Goal: Transaction & Acquisition: Purchase product/service

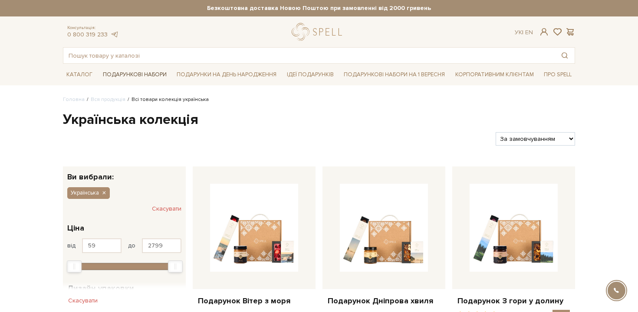
click at [145, 77] on link "Подарункові набори" at bounding box center [134, 74] width 71 height 13
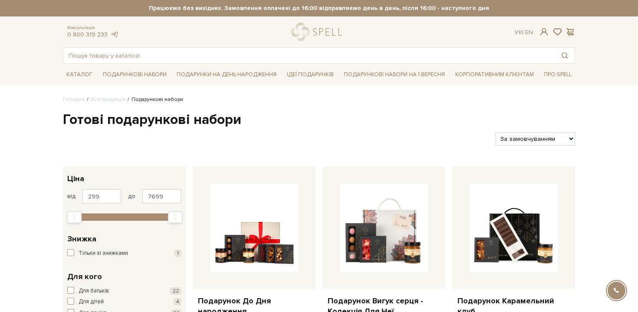
click at [543, 137] on select "За замовчуванням За Ціною (зростання) За Ціною (зменшення) Новинки За популярні…" at bounding box center [534, 138] width 79 height 13
select select "[URL][DOMAIN_NAME]"
click at [495, 132] on select "За замовчуванням За Ціною (зростання) За Ціною (зменшення) Новинки За популярні…" at bounding box center [534, 138] width 79 height 13
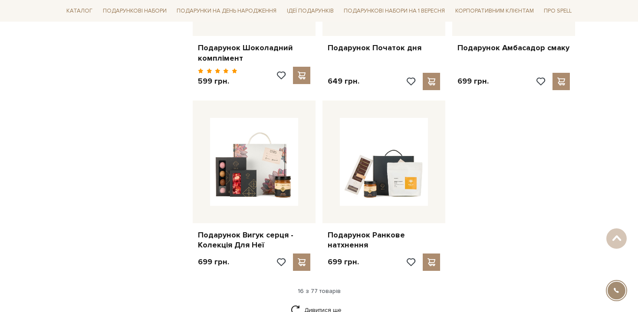
scroll to position [997, 0]
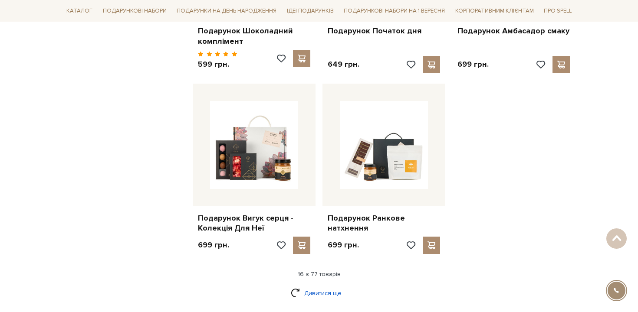
click at [327, 287] on link "Дивитися ще" at bounding box center [319, 293] width 56 height 15
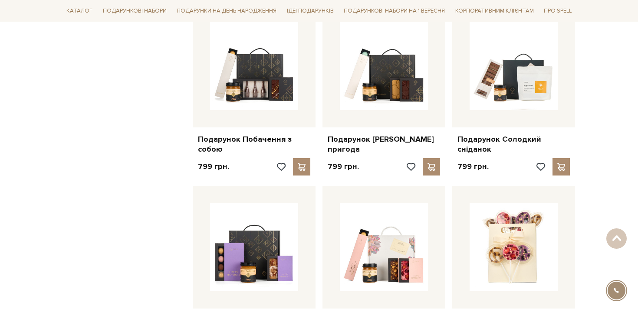
scroll to position [1545, 0]
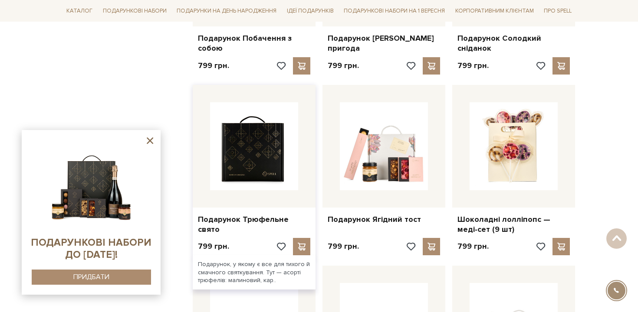
click at [298, 175] on img at bounding box center [254, 146] width 88 height 88
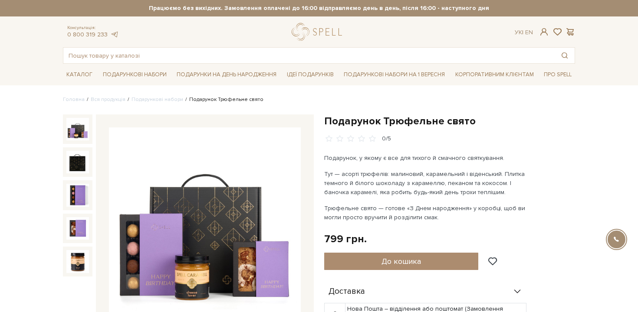
scroll to position [64, 0]
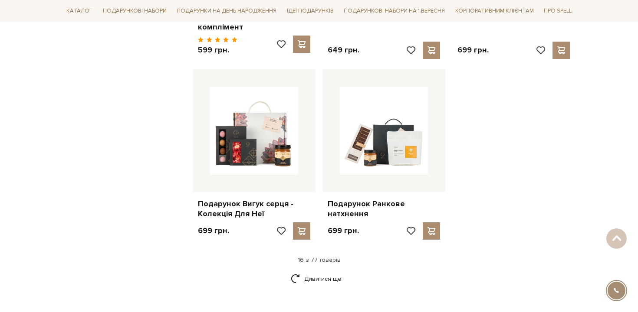
scroll to position [993, 0]
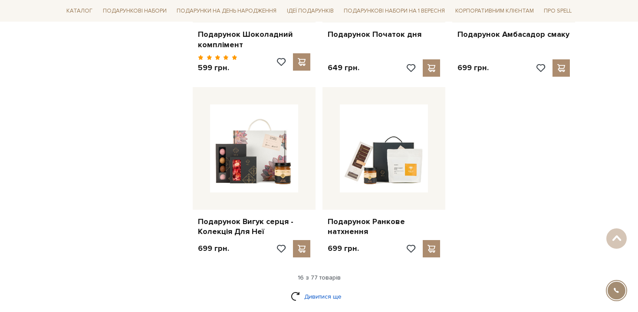
click at [314, 289] on link "Дивитися ще" at bounding box center [319, 296] width 56 height 15
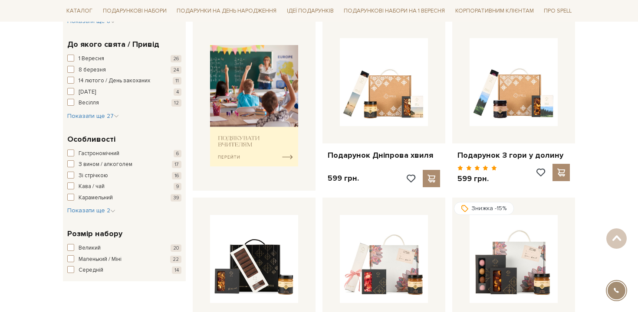
scroll to position [0, 0]
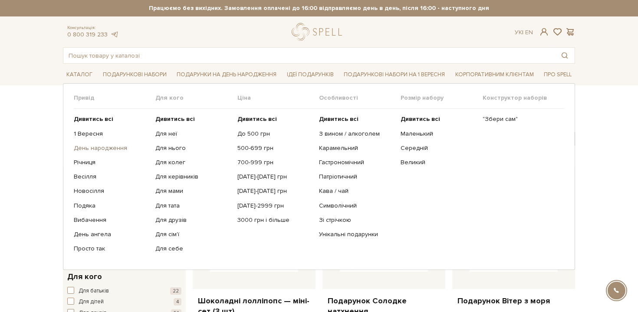
click at [118, 148] on link "День народження" at bounding box center [111, 148] width 75 height 8
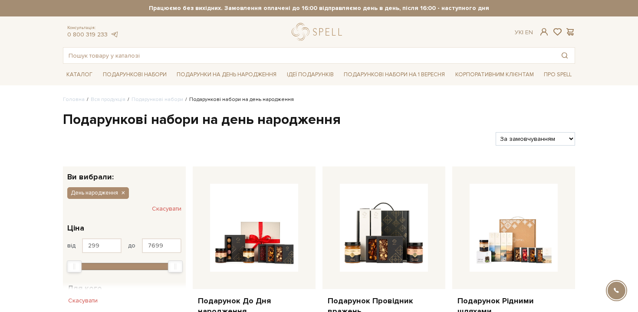
click at [543, 138] on select "За замовчуванням За Ціною (зростання) За Ціною (зменшення) Новинки За популярні…" at bounding box center [534, 138] width 79 height 13
select select "https://spellchocolate.com/our-productions/podarunkovi-box/den-narodzhennja?sor…"
click at [495, 132] on select "За замовчуванням За Ціною (зростання) За Ціною (зменшення) Новинки За популярні…" at bounding box center [534, 138] width 79 height 13
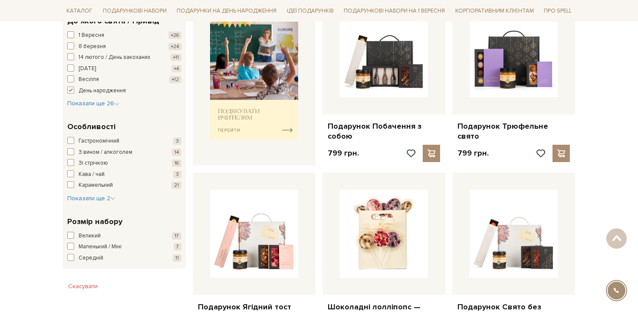
scroll to position [484, 0]
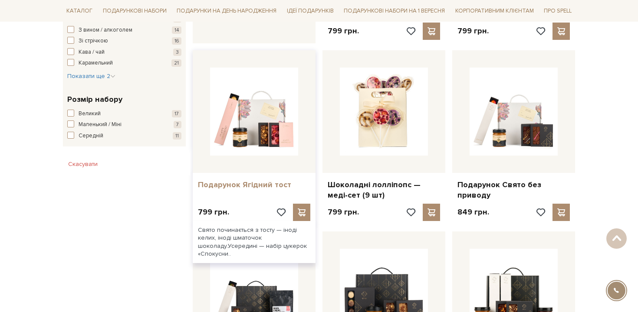
click at [258, 184] on link "Подарунок Ягідний тост" at bounding box center [254, 185] width 112 height 10
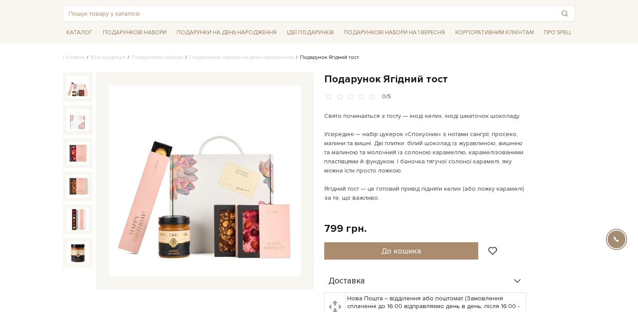
scroll to position [69, 0]
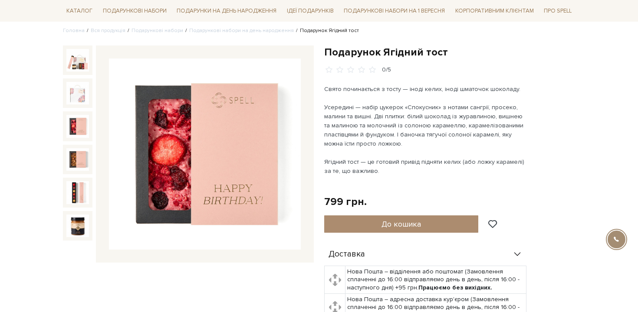
click at [76, 124] on img at bounding box center [77, 126] width 23 height 23
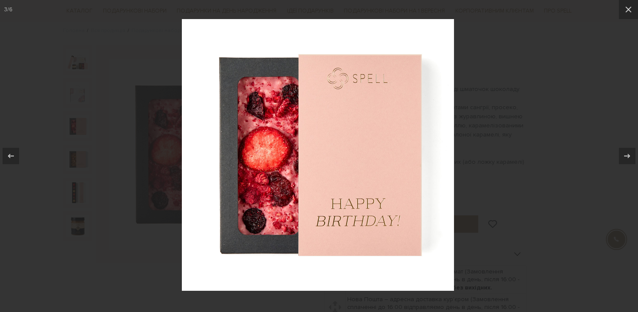
click at [78, 156] on div at bounding box center [319, 156] width 638 height 312
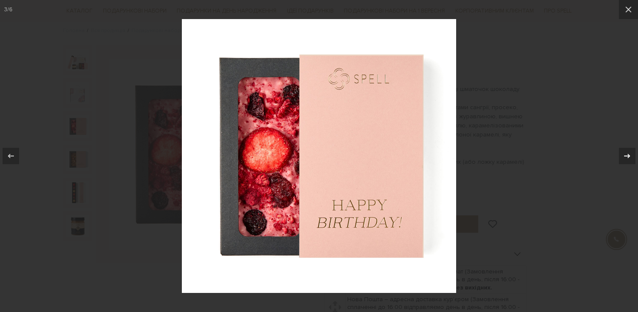
click at [634, 157] on div at bounding box center [626, 156] width 16 height 16
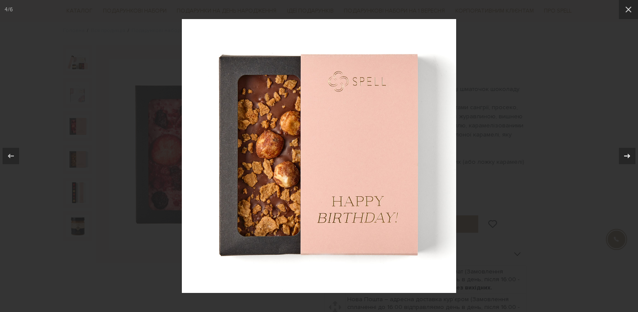
click at [634, 157] on div at bounding box center [626, 156] width 16 height 16
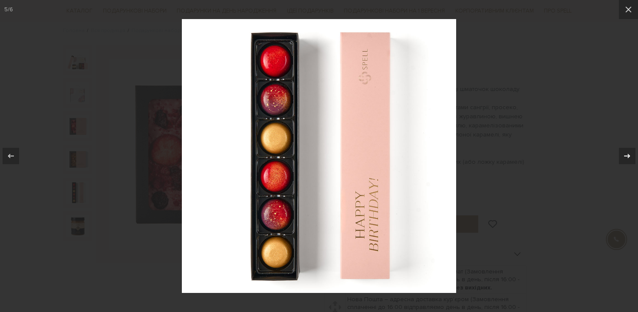
click at [634, 157] on div at bounding box center [626, 156] width 16 height 16
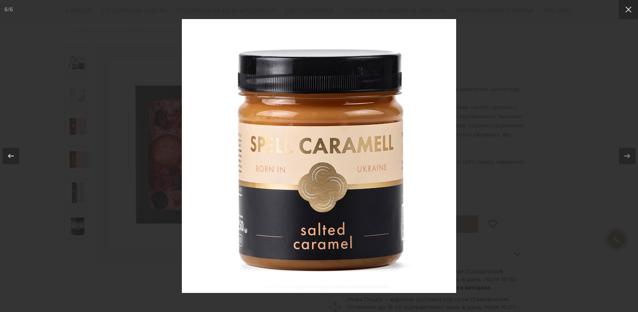
click at [585, 152] on div at bounding box center [319, 156] width 638 height 312
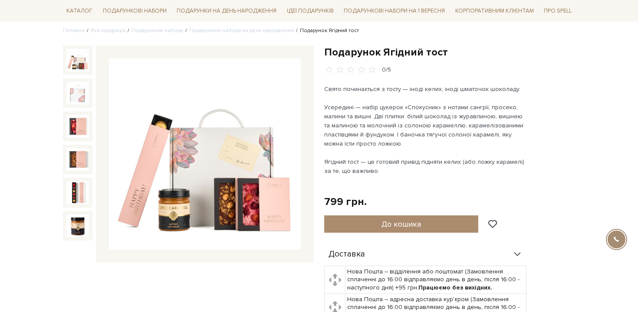
click at [82, 62] on img at bounding box center [77, 60] width 23 height 23
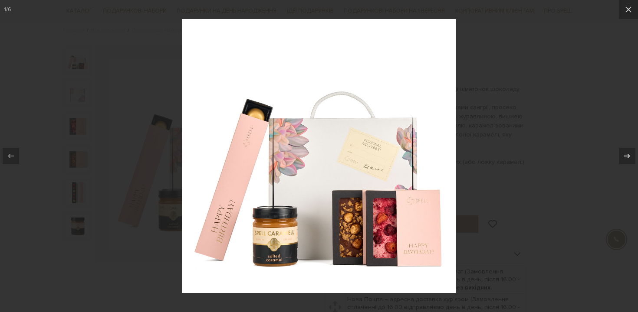
click at [154, 145] on div at bounding box center [319, 156] width 638 height 312
